Goal: Use online tool/utility: Utilize a website feature to perform a specific function

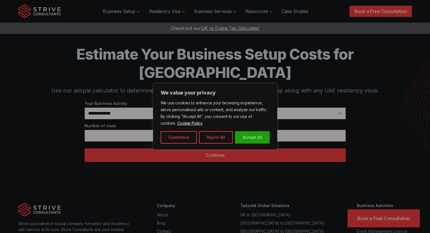
select select "**"
click at [84, 108] on select "**********" at bounding box center [214, 114] width 261 height 12
click at [247, 138] on button "Accept All" at bounding box center [252, 137] width 35 height 12
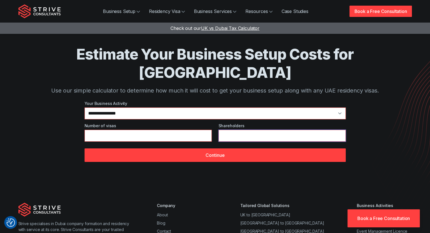
click at [222, 130] on input "*" at bounding box center [281, 136] width 127 height 12
click at [155, 130] on input "*" at bounding box center [147, 136] width 127 height 12
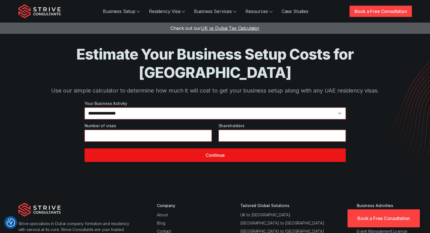
click at [211, 149] on button "Continue" at bounding box center [214, 156] width 261 height 14
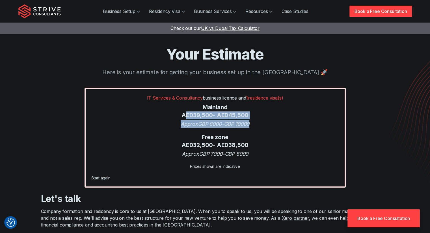
drag, startPoint x: 261, startPoint y: 125, endPoint x: 182, endPoint y: 112, distance: 80.1
click at [182, 112] on div "IT Services & Consultancy business licence and 1 residence visa(s) Mainland AED…" at bounding box center [214, 138] width 261 height 100
click at [188, 127] on div "Approx GBP 8000 - GBP 10000" at bounding box center [214, 124] width 247 height 8
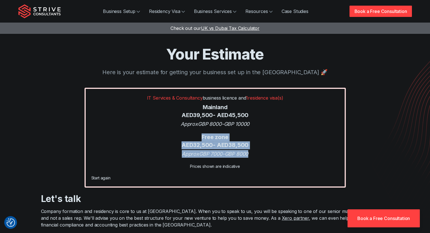
drag, startPoint x: 202, startPoint y: 136, endPoint x: 258, endPoint y: 151, distance: 57.8
click at [258, 151] on div "IT Services & Consultancy business licence and 1 residence visa(s) Mainland AED…" at bounding box center [214, 138] width 261 height 100
click at [259, 155] on div "Approx GBP 7000 - GBP 8000" at bounding box center [214, 154] width 247 height 8
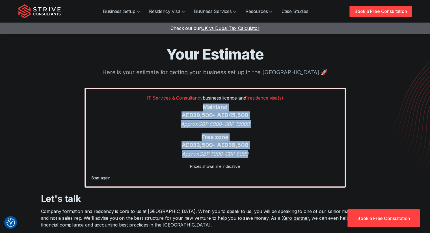
drag, startPoint x: 254, startPoint y: 155, endPoint x: 197, endPoint y: 104, distance: 76.3
click at [197, 104] on div "IT Services & Consultancy business licence and 1 residence visa(s) Mainland AED…" at bounding box center [214, 138] width 261 height 100
click at [229, 112] on div "Mainland AED 39,500 - AED 45,500" at bounding box center [214, 112] width 247 height 16
drag, startPoint x: 203, startPoint y: 107, endPoint x: 265, endPoint y: 160, distance: 81.4
click at [265, 160] on div "IT Services & Consultancy business licence and 1 residence visa(s) Mainland AED…" at bounding box center [214, 138] width 261 height 100
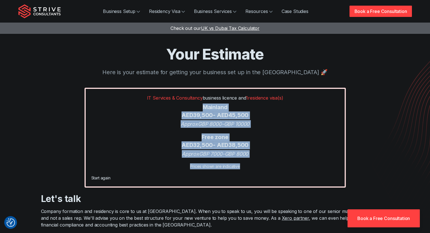
click at [266, 124] on div "Approx GBP 8000 - GBP 10000" at bounding box center [214, 124] width 247 height 8
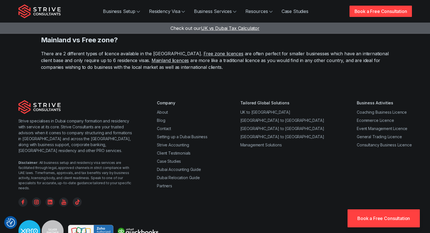
scroll to position [424, 0]
